Goal: Task Accomplishment & Management: Manage account settings

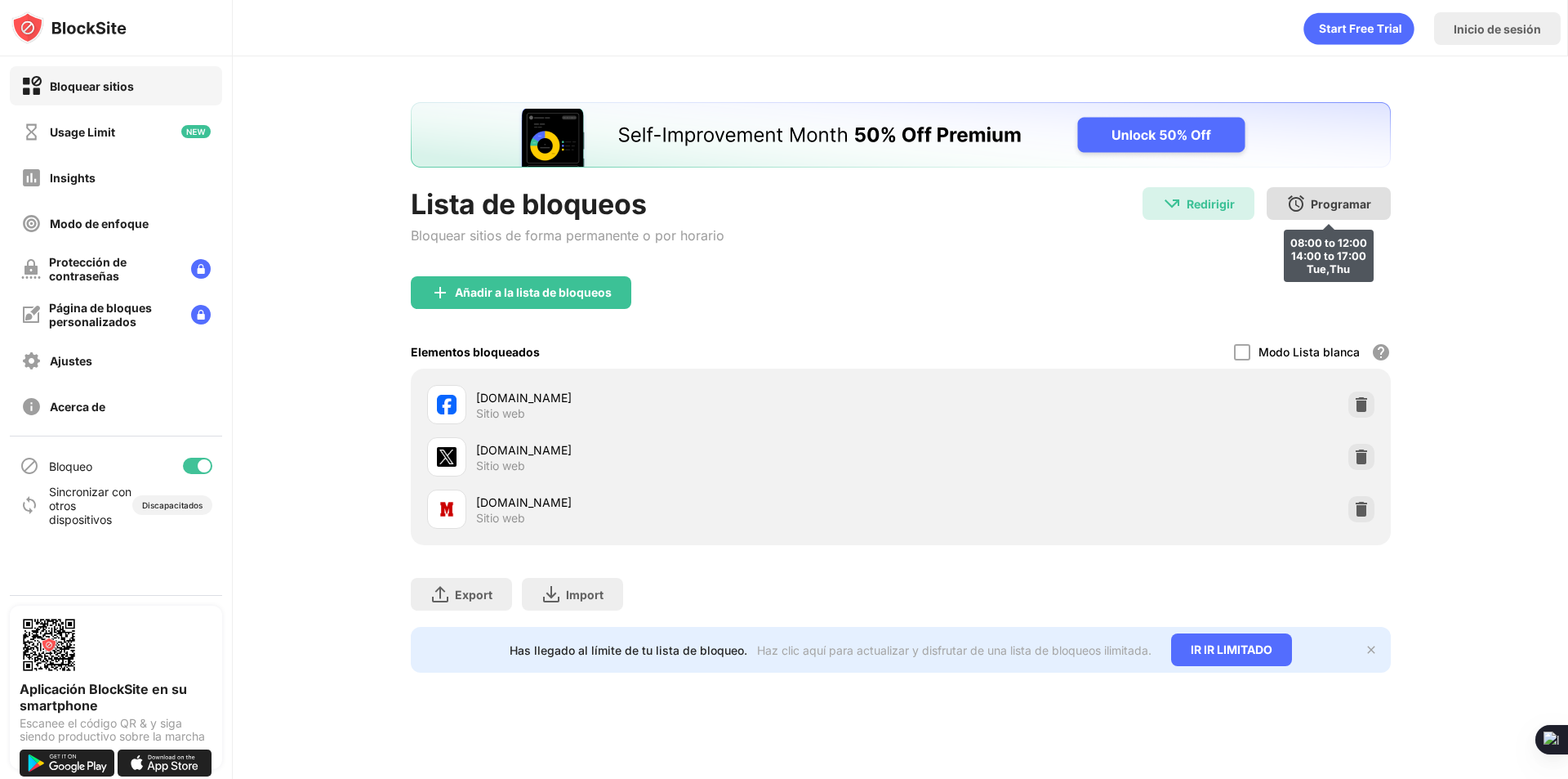
click at [1281, 196] on div "Programar 08:00 to 12:00 14:00 to 17:00 Tue,Thu" at bounding box center [1328, 203] width 124 height 32
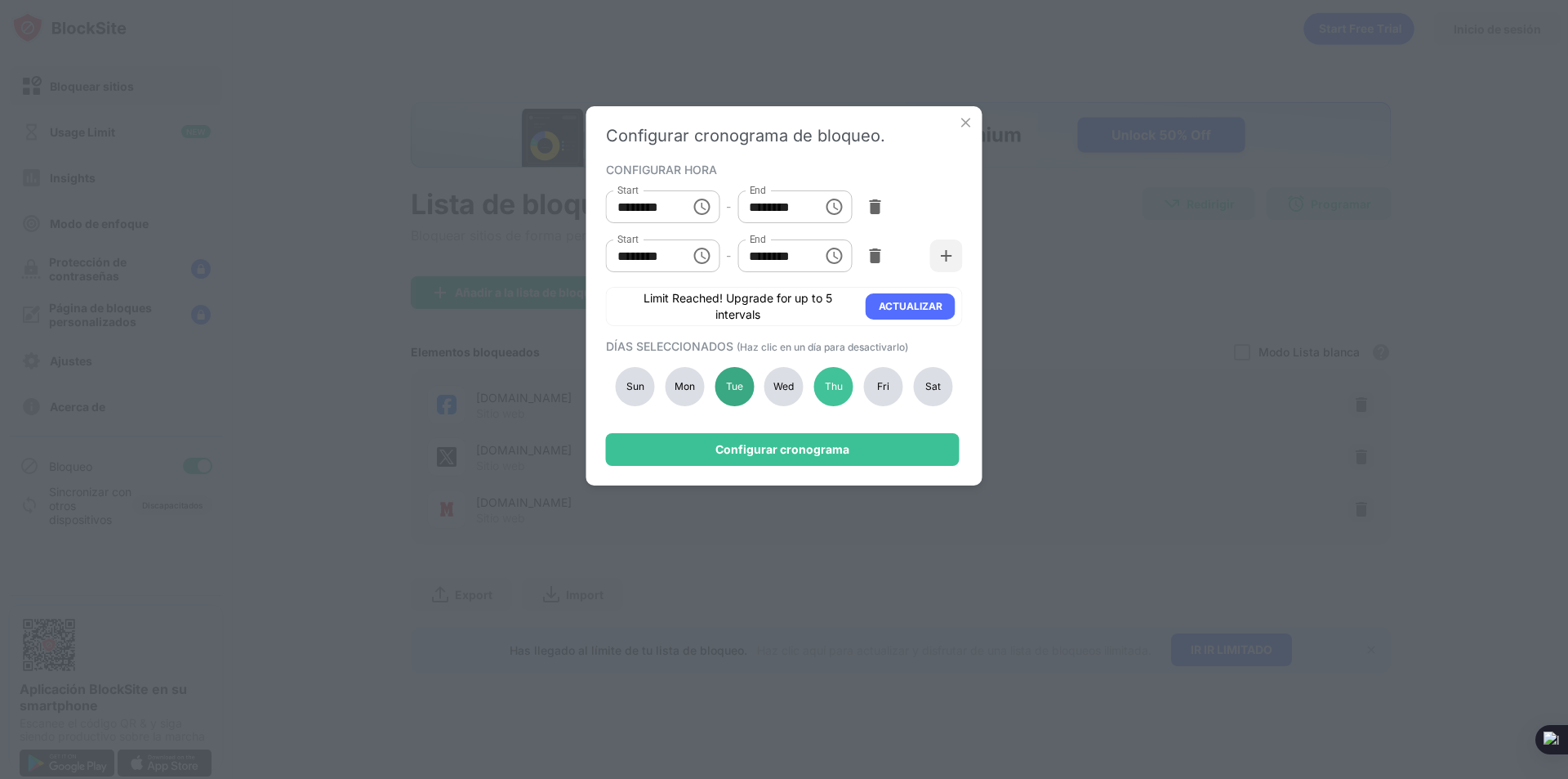
click at [738, 376] on div "Tue" at bounding box center [735, 386] width 39 height 39
drag, startPoint x: 825, startPoint y: 378, endPoint x: 829, endPoint y: 389, distance: 11.7
click at [825, 378] on div "Thu" at bounding box center [833, 386] width 39 height 39
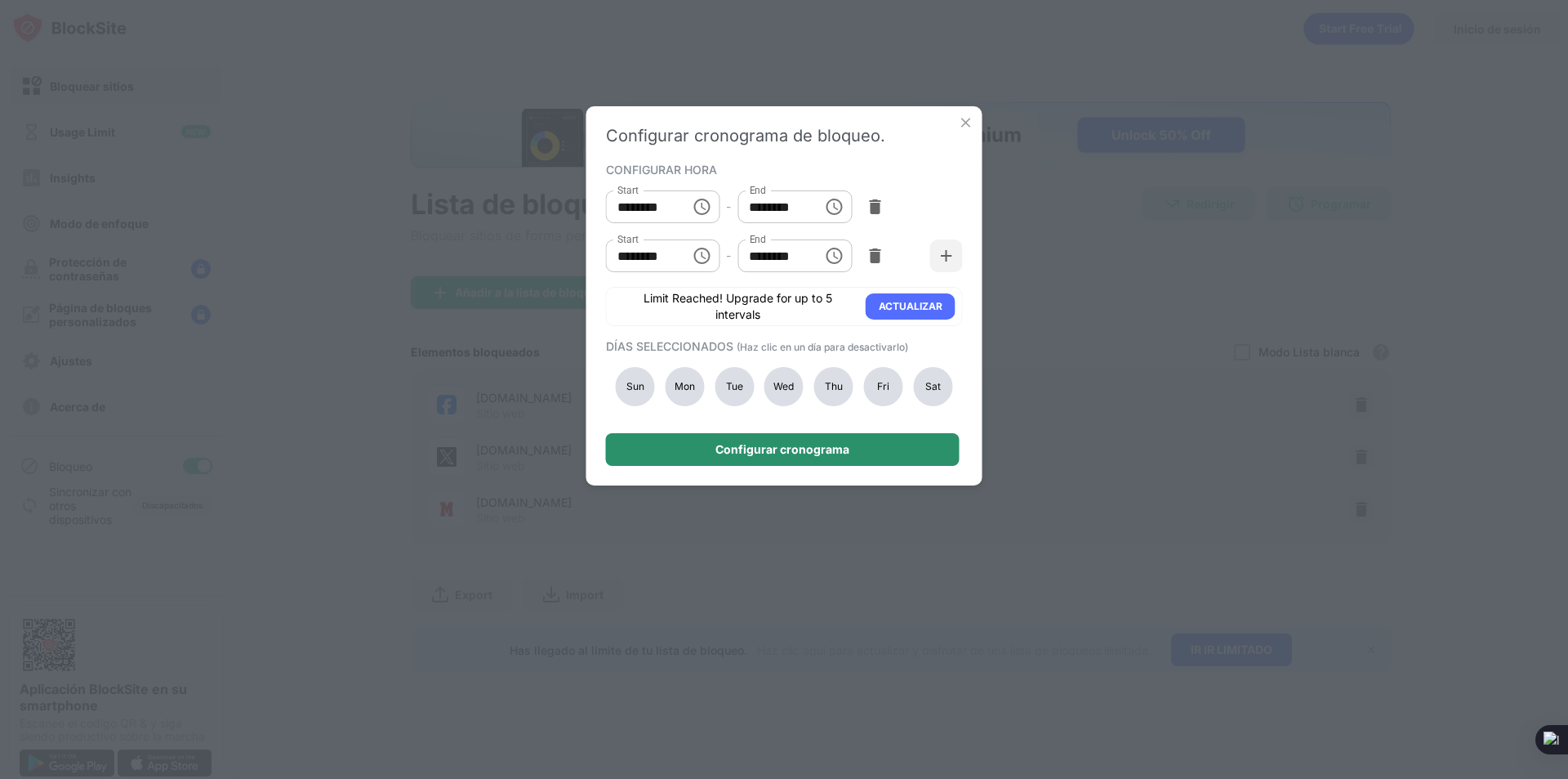
click at [841, 458] on div "Configurar cronograma" at bounding box center [783, 449] width 354 height 32
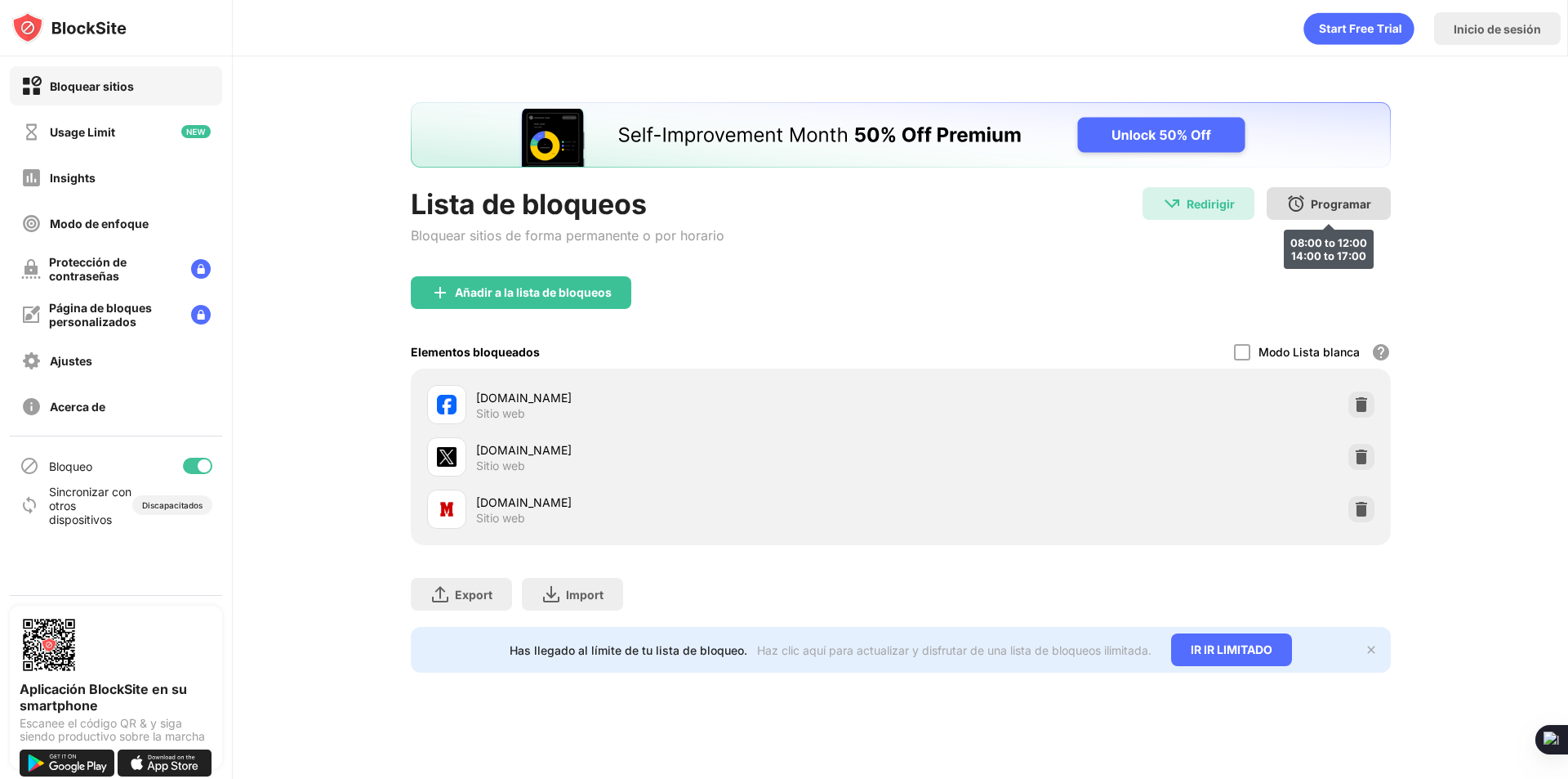
click at [1305, 195] on img at bounding box center [1296, 204] width 20 height 20
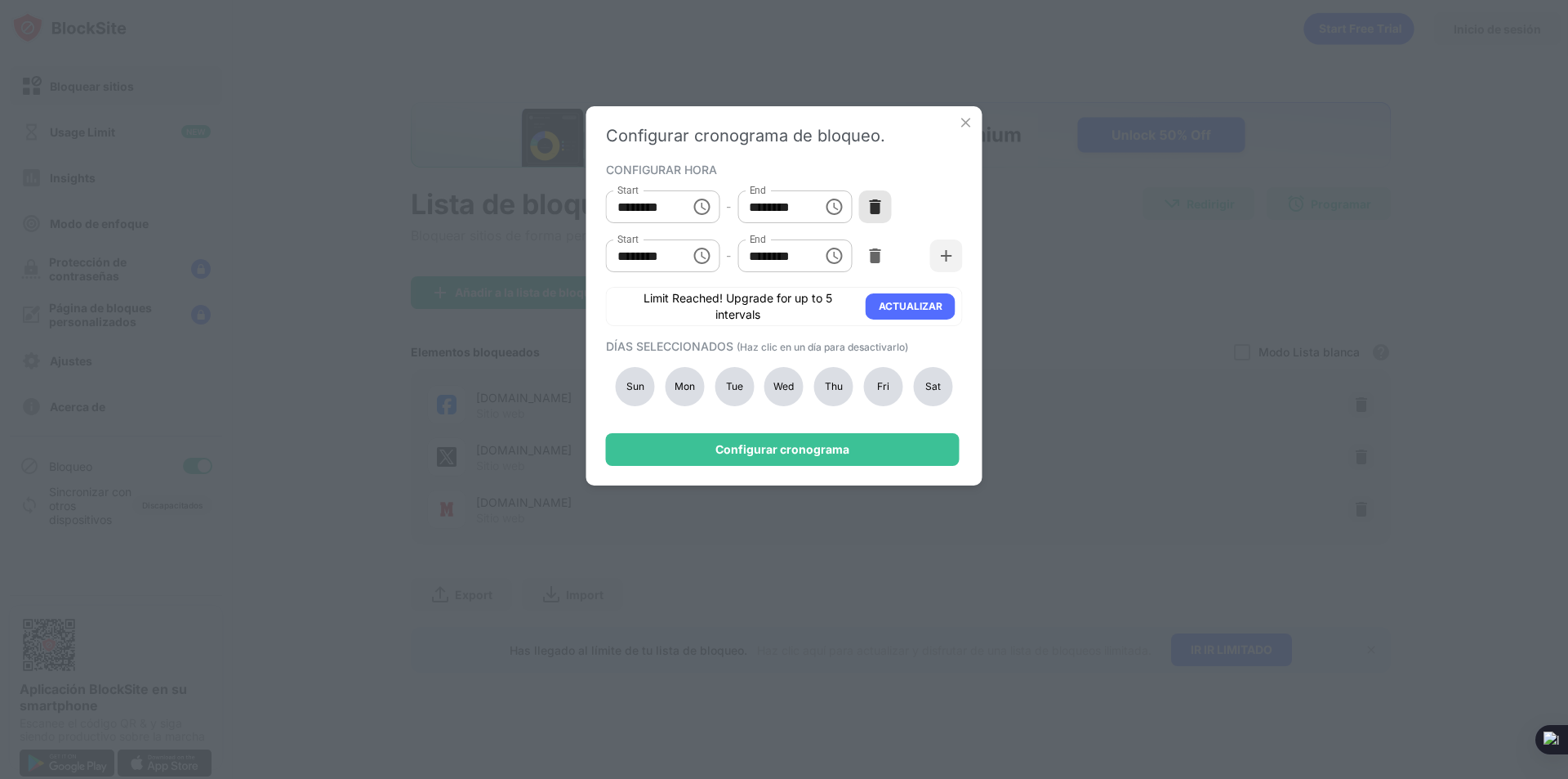
click at [870, 206] on img at bounding box center [875, 207] width 17 height 17
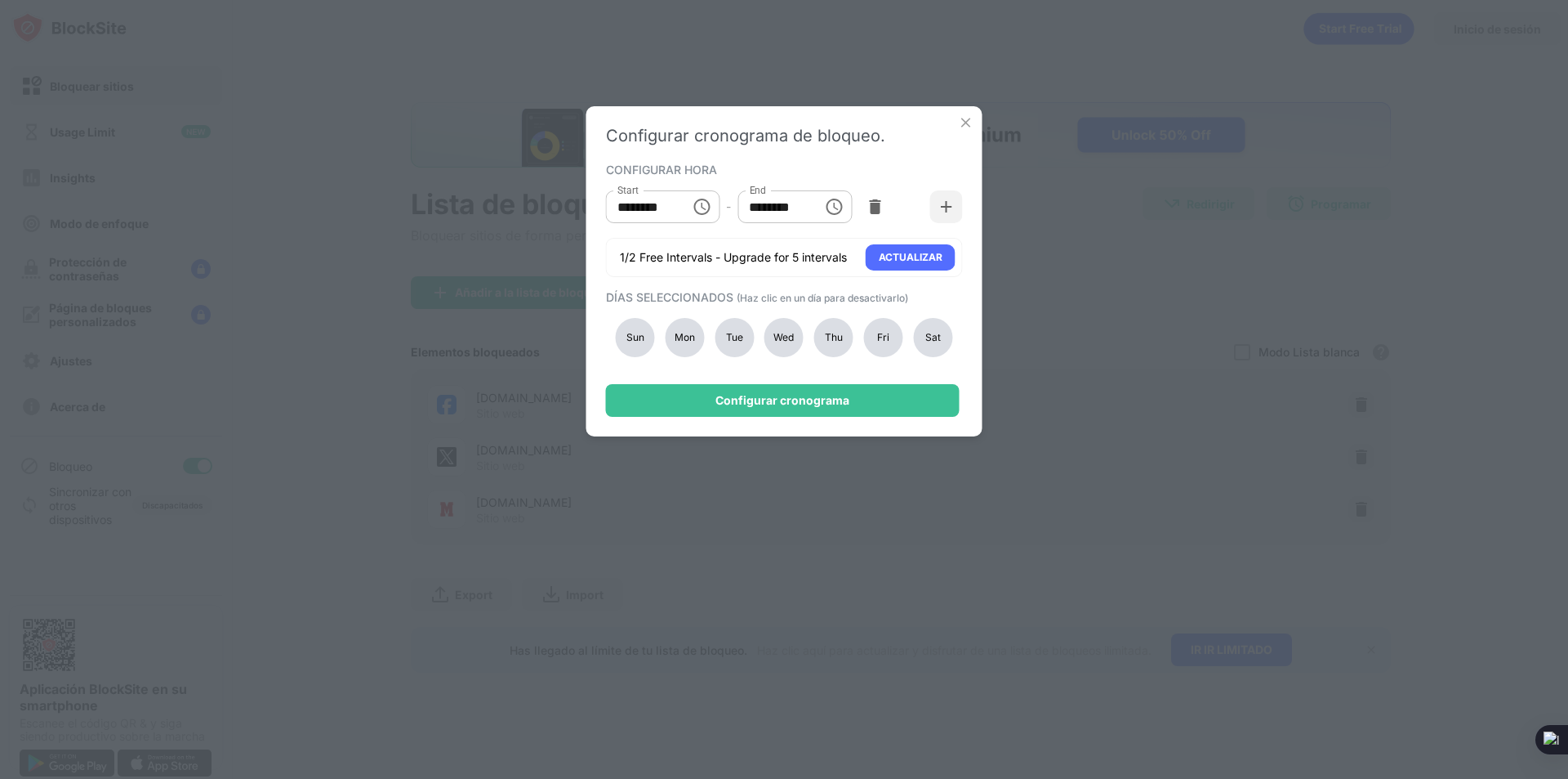
type input "********"
click at [870, 206] on img at bounding box center [875, 207] width 17 height 17
